Goal: Transaction & Acquisition: Purchase product/service

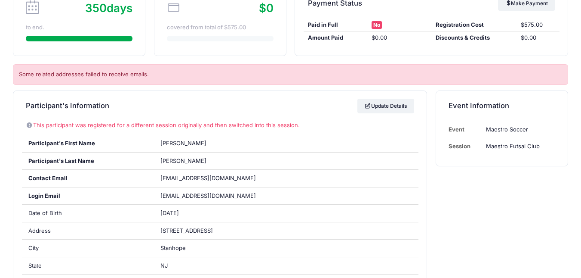
scroll to position [90, 0]
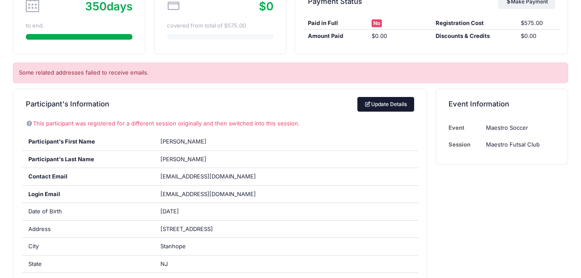
click at [361, 109] on link "Update Details" at bounding box center [386, 104] width 57 height 15
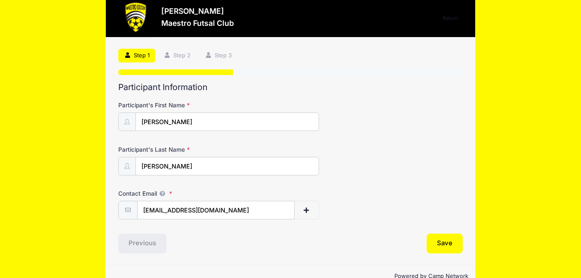
scroll to position [38, 0]
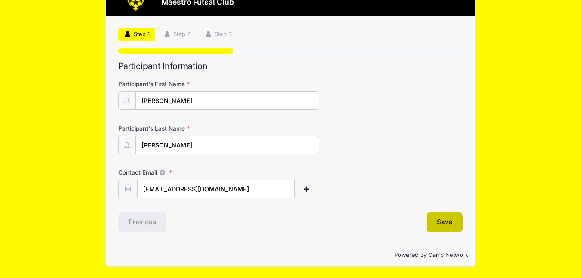
click at [436, 222] on button "Save" at bounding box center [445, 222] width 36 height 20
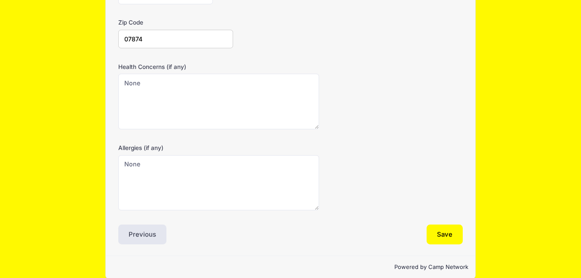
scroll to position [288, 0]
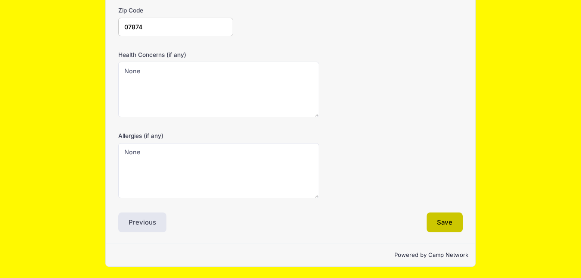
click at [444, 225] on button "Save" at bounding box center [445, 222] width 36 height 20
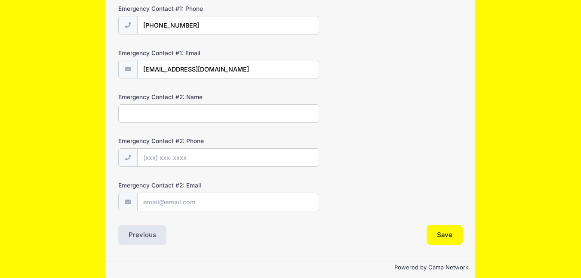
scroll to position [303, 0]
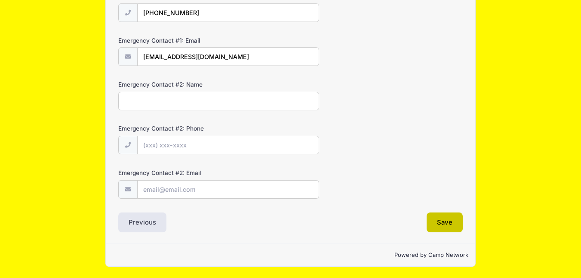
click at [445, 222] on button "Save" at bounding box center [445, 222] width 36 height 20
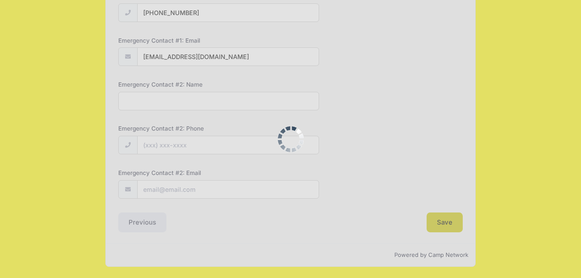
scroll to position [0, 0]
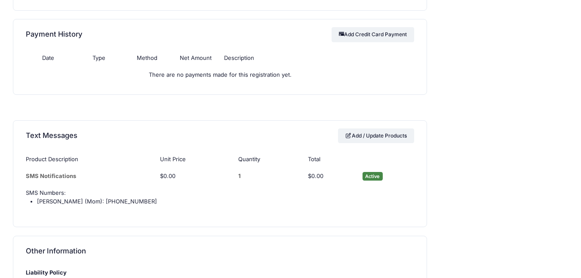
scroll to position [717, 0]
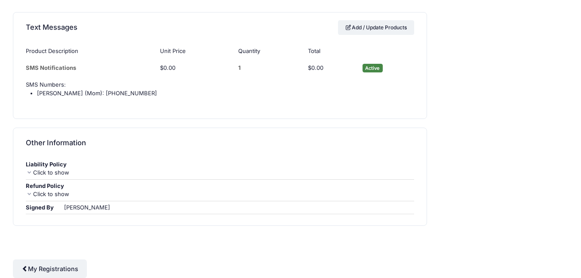
click at [57, 171] on div "Click to show" at bounding box center [220, 172] width 389 height 9
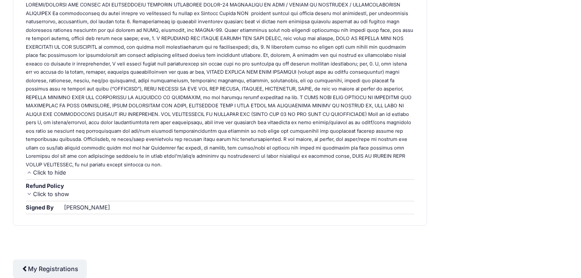
scroll to position [0, 0]
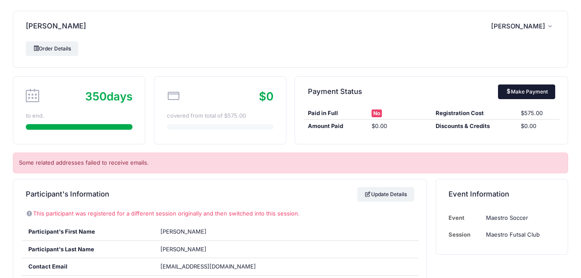
click at [532, 94] on link "Make Payment" at bounding box center [526, 91] width 57 height 15
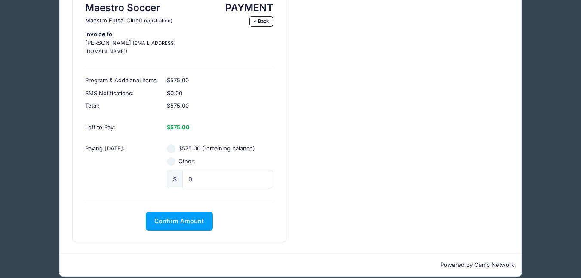
scroll to position [64, 0]
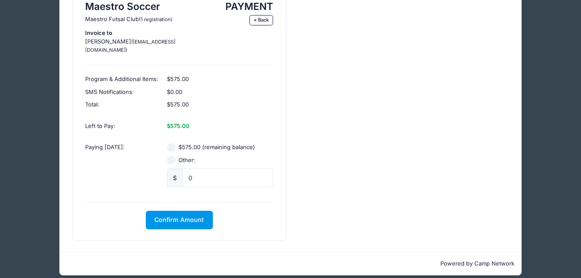
click at [189, 216] on span "Confirm Amount" at bounding box center [179, 219] width 49 height 7
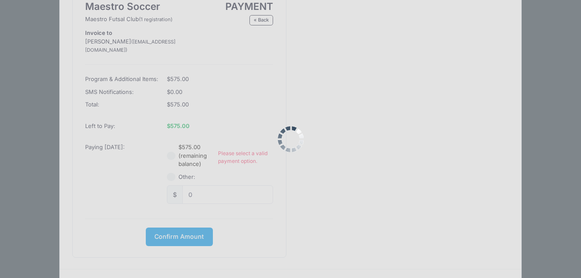
scroll to position [81, 0]
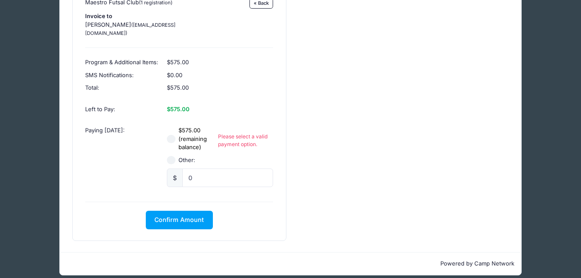
click at [196, 130] on label "$575.00 (remaining balance)" at bounding box center [199, 138] width 40 height 25
click at [176, 135] on input "$575.00 (remaining balance)" at bounding box center [171, 139] width 9 height 9
radio input "true"
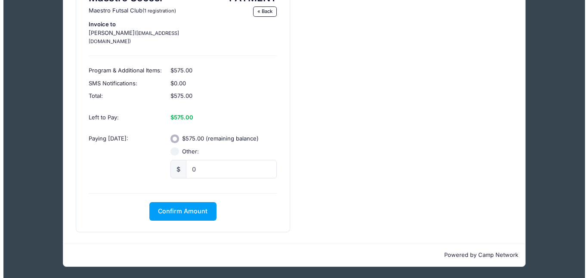
scroll to position [64, 0]
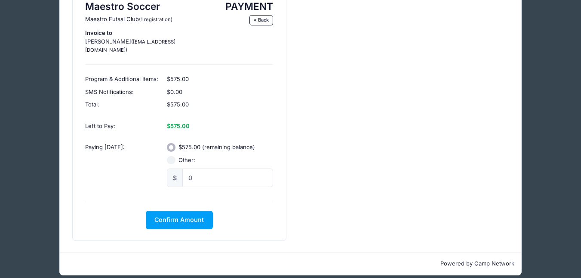
click at [171, 143] on input "$575.00 (remaining balance)" at bounding box center [171, 147] width 9 height 9
click at [199, 216] on span "Confirm Amount" at bounding box center [179, 219] width 49 height 7
click at [189, 210] on button "Pay with Card" at bounding box center [179, 219] width 59 height 19
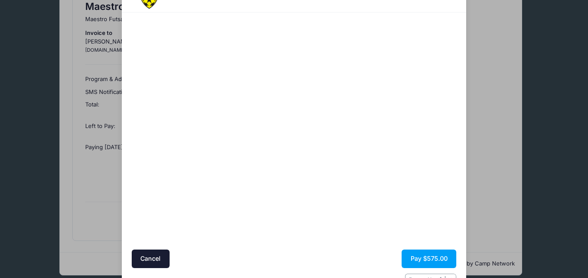
scroll to position [57, 0]
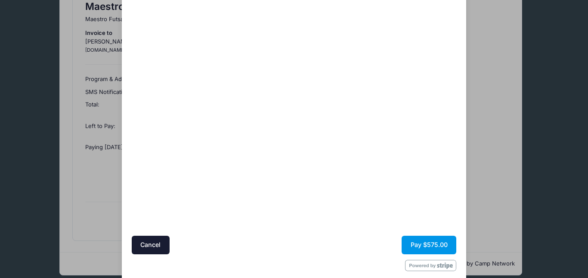
click at [434, 238] on button "Pay $575.00" at bounding box center [429, 244] width 55 height 19
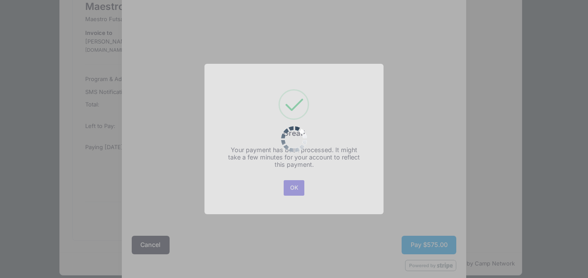
scroll to position [0, 0]
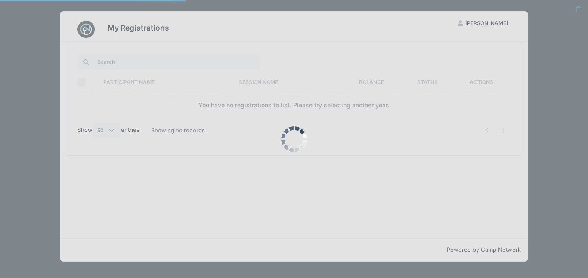
select select "50"
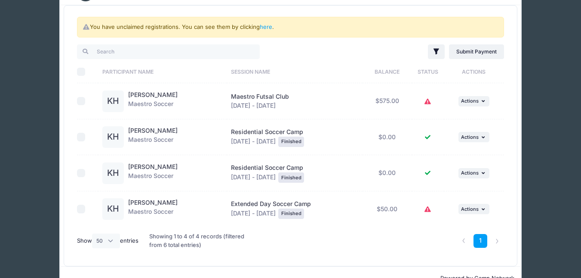
scroll to position [37, 0]
click at [429, 101] on icon at bounding box center [428, 101] width 7 height 0
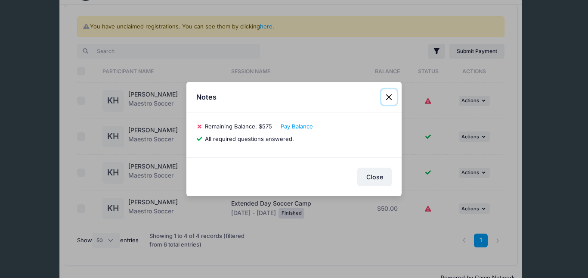
click at [390, 96] on button "Close" at bounding box center [388, 96] width 15 height 15
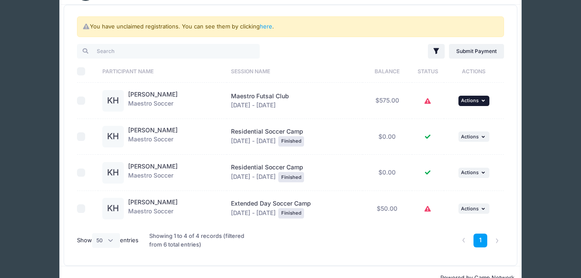
click at [478, 97] on span "Actions" at bounding box center [470, 100] width 18 height 6
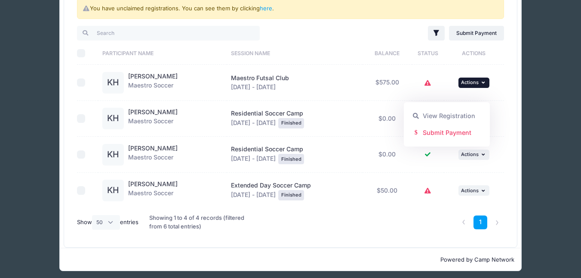
scroll to position [0, 0]
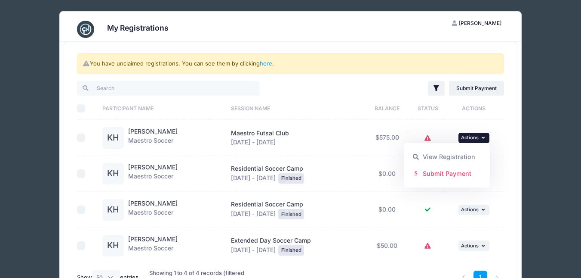
click at [484, 19] on button "KH [PERSON_NAME]" at bounding box center [477, 23] width 65 height 15
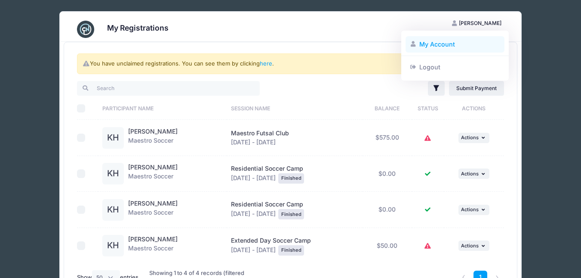
click at [433, 43] on link "My Account" at bounding box center [455, 44] width 99 height 16
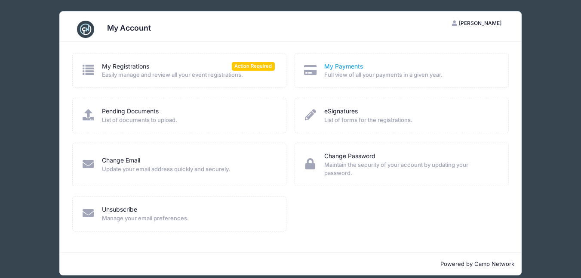
click at [343, 67] on link "My Payments" at bounding box center [343, 66] width 39 height 9
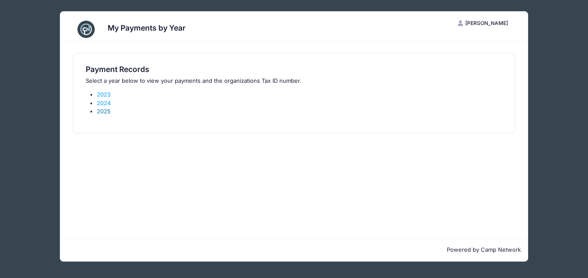
click at [105, 113] on link "2025" at bounding box center [104, 111] width 14 height 7
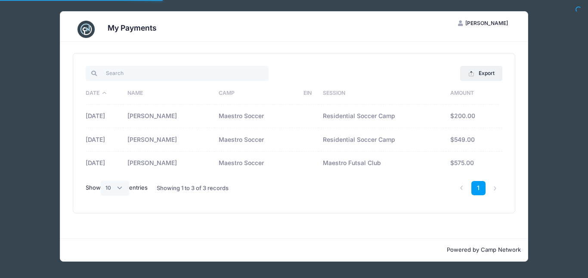
select select "10"
